Goal: Task Accomplishment & Management: Complete application form

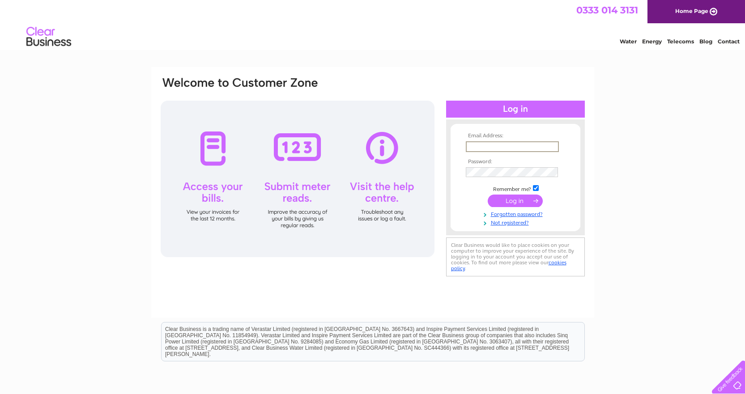
drag, startPoint x: 500, startPoint y: 142, endPoint x: 500, endPoint y: 135, distance: 7.7
click at [500, 142] on input "text" at bounding box center [512, 146] width 93 height 11
type input "accounts.courier connections"
click at [525, 169] on tbody "Email Address: accounts.courier connections Password: Remember me?" at bounding box center [515, 179] width 104 height 93
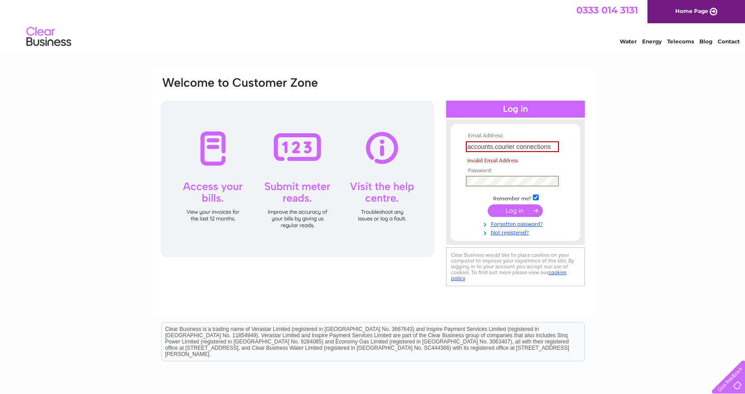
click at [525, 144] on input "accounts.courier connections" at bounding box center [512, 146] width 93 height 11
click at [568, 182] on form "Email Address: The Email Address field is required Password:" at bounding box center [515, 184] width 130 height 102
click at [512, 151] on input "text" at bounding box center [512, 146] width 93 height 11
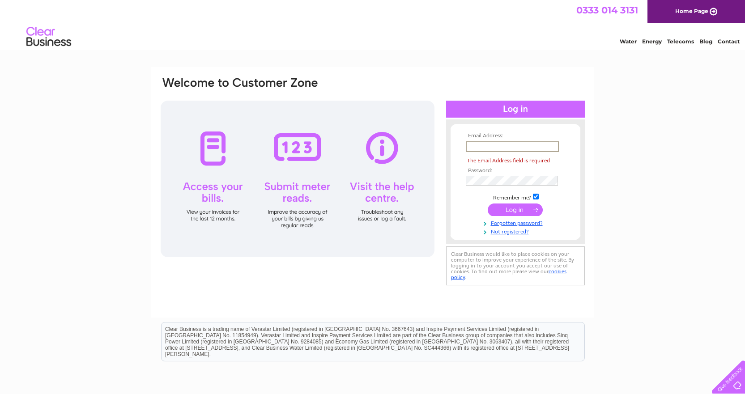
type input "[PERSON_NAME][EMAIL_ADDRESS][DOMAIN_NAME]"
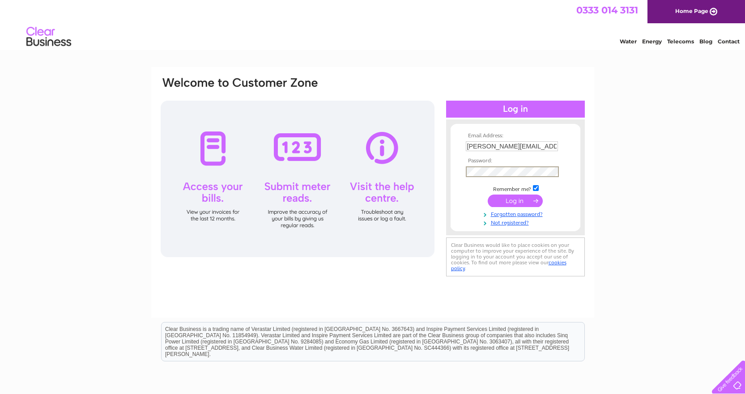
click at [523, 146] on input "[PERSON_NAME][EMAIL_ADDRESS][DOMAIN_NAME]" at bounding box center [512, 146] width 92 height 10
click at [523, 146] on input "[PERSON_NAME][EMAIL_ADDRESS][DOMAIN_NAME]" at bounding box center [512, 146] width 93 height 11
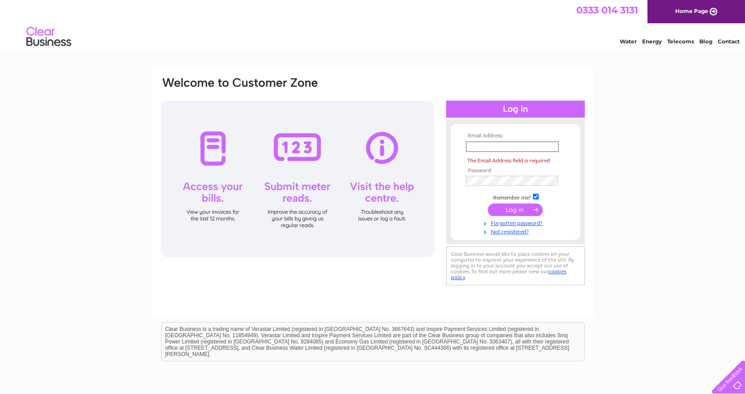
click at [513, 142] on input "text" at bounding box center [512, 146] width 93 height 11
type input "[EMAIL_ADDRESS][DOMAIN_NAME]"
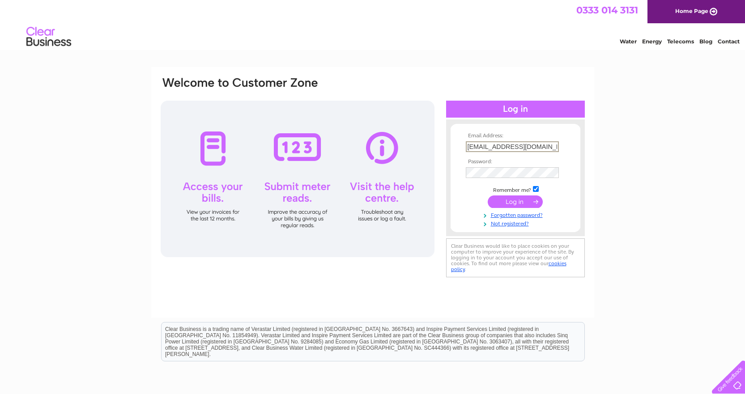
click at [529, 141] on input "[EMAIL_ADDRESS][DOMAIN_NAME]" at bounding box center [512, 146] width 93 height 11
